Goal: Use online tool/utility: Use online tool/utility

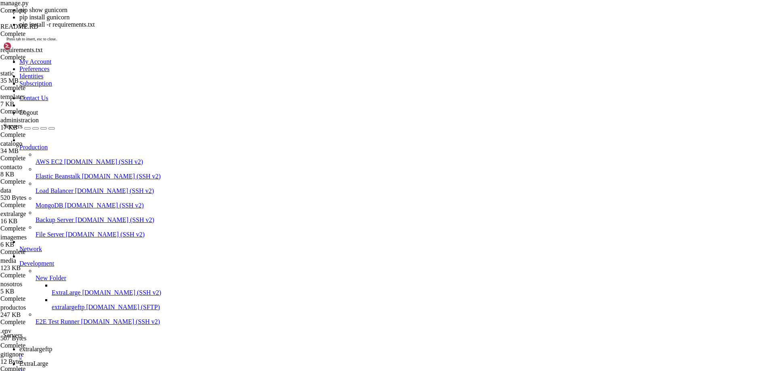
click at [52, 346] on span "extralargeftp" at bounding box center [35, 349] width 33 height 7
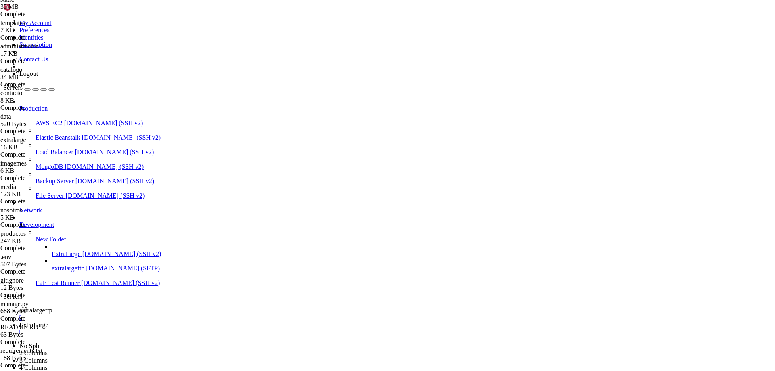
scroll to position [450, 0]
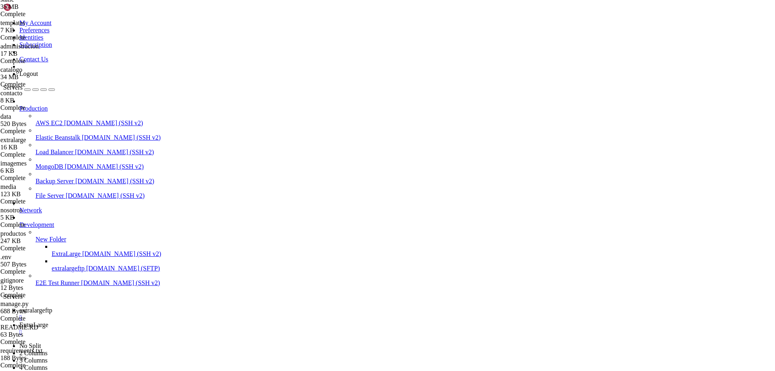
click at [48, 321] on span "ExtraLarge" at bounding box center [33, 324] width 29 height 7
drag, startPoint x: 6, startPoint y: 1141, endPoint x: 90, endPoint y: 1143, distance: 84.0
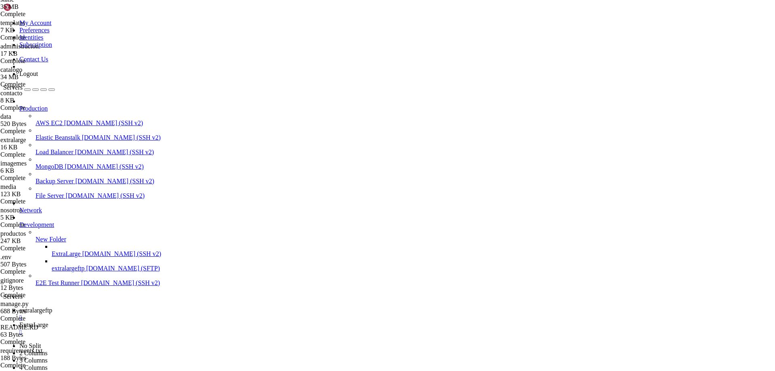
drag, startPoint x: 90, startPoint y: 1143, endPoint x: 246, endPoint y: 1110, distance: 159.6
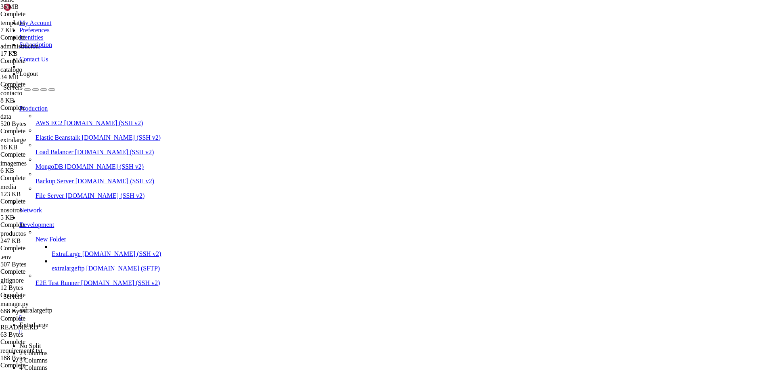
drag, startPoint x: 208, startPoint y: 992, endPoint x: 196, endPoint y: 1099, distance: 107.7
drag, startPoint x: 145, startPoint y: 1136, endPoint x: 158, endPoint y: 1137, distance: 13.4
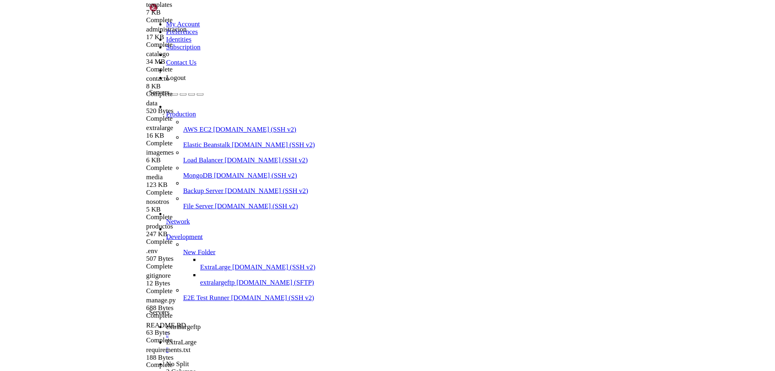
scroll to position [810, 0]
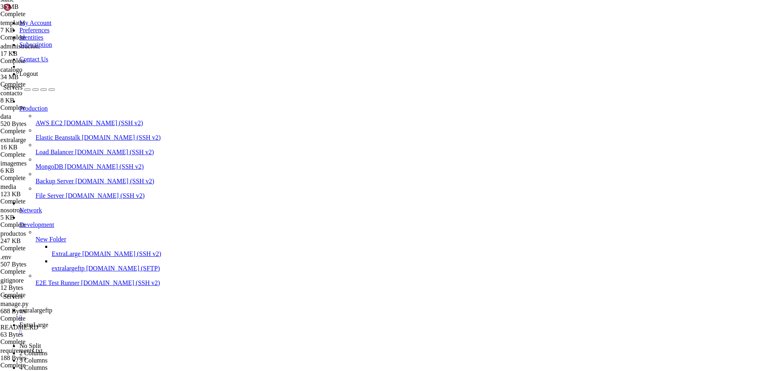
scroll to position [1023, 0]
